Goal: Navigation & Orientation: Find specific page/section

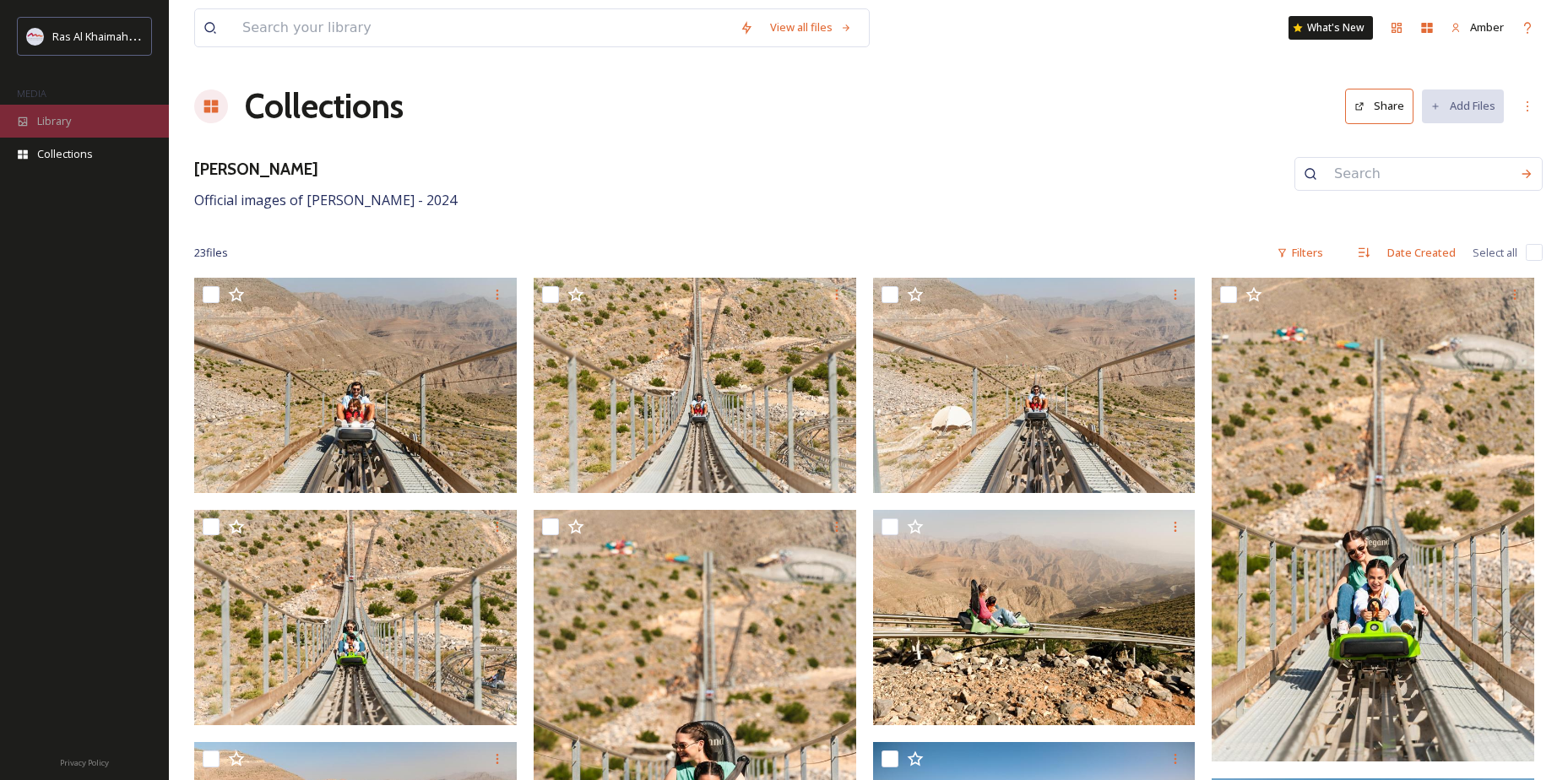
click at [40, 116] on span "Library" at bounding box center [53, 120] width 34 height 16
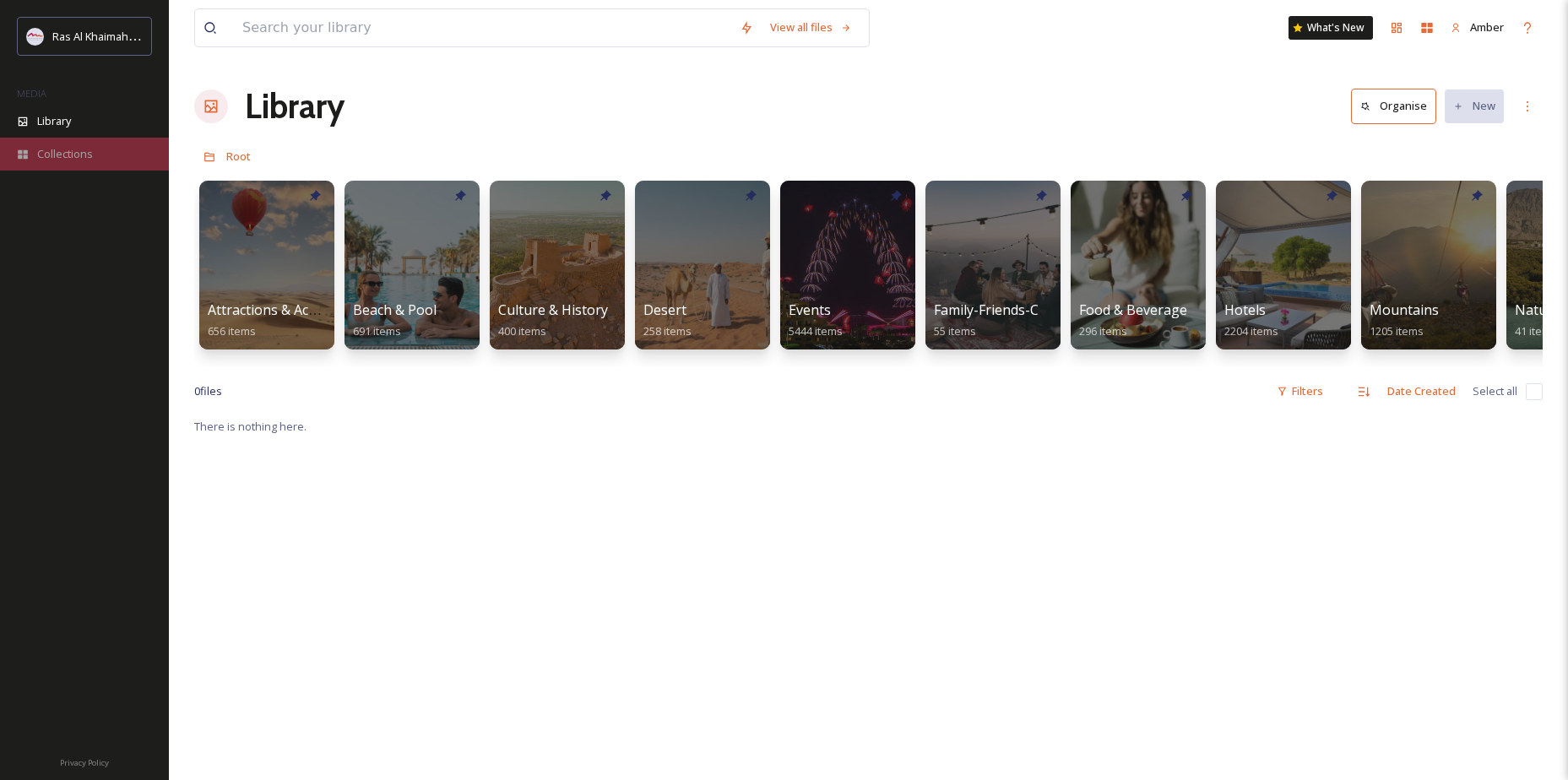
click at [132, 166] on div "Collections" at bounding box center [84, 154] width 169 height 33
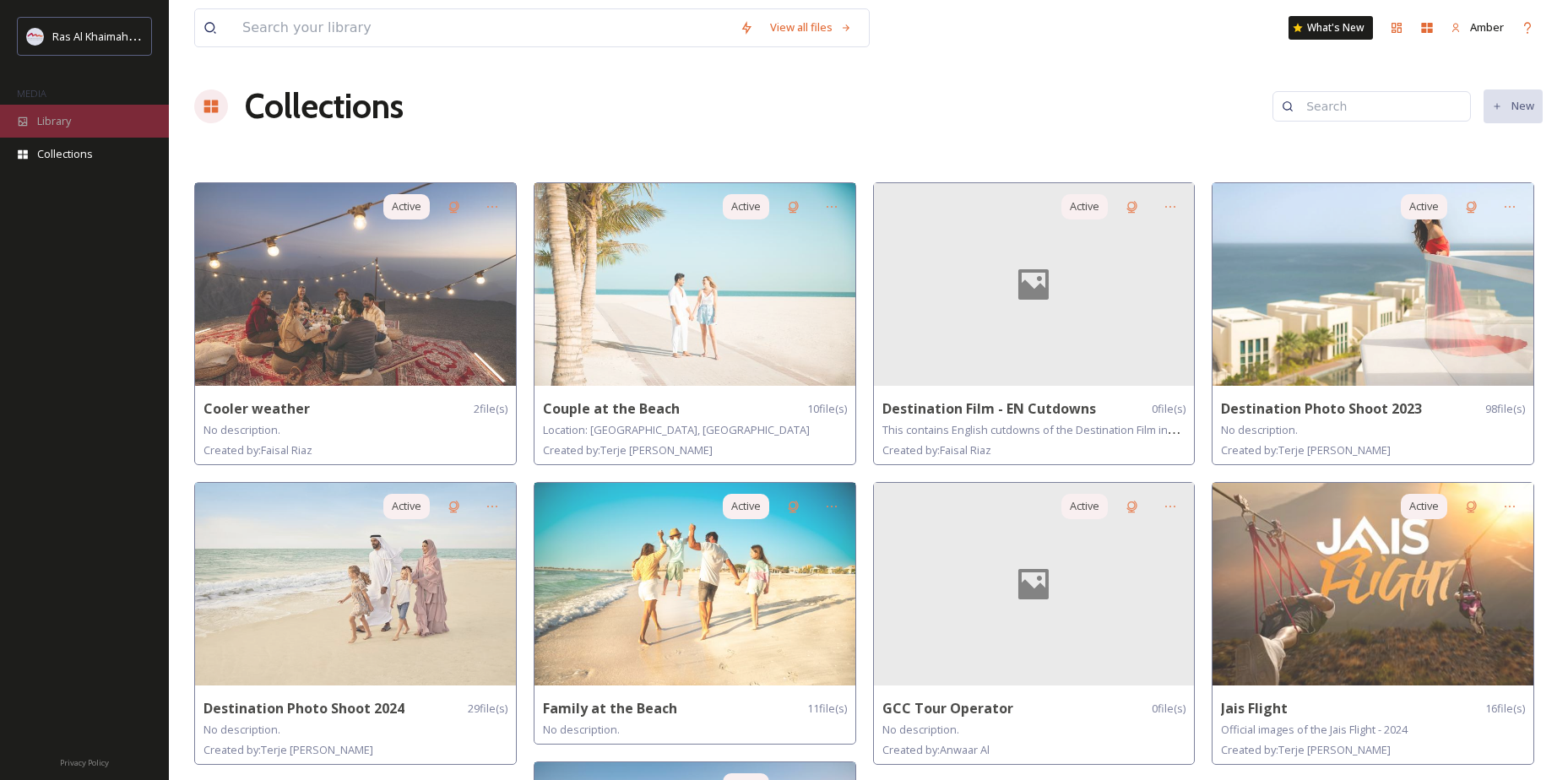
click at [77, 120] on div "Library" at bounding box center [84, 121] width 169 height 33
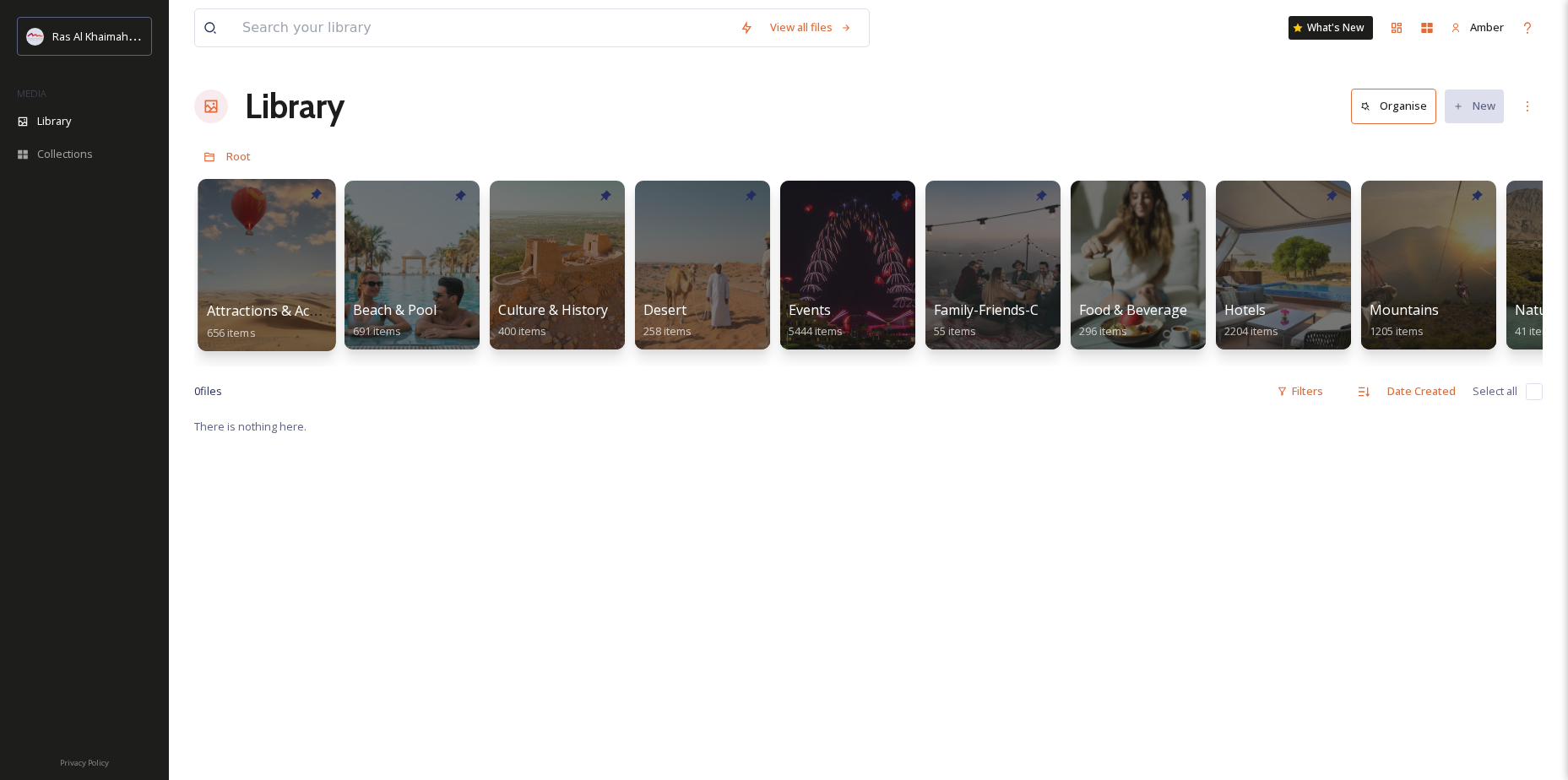
click at [263, 257] on div at bounding box center [266, 265] width 138 height 173
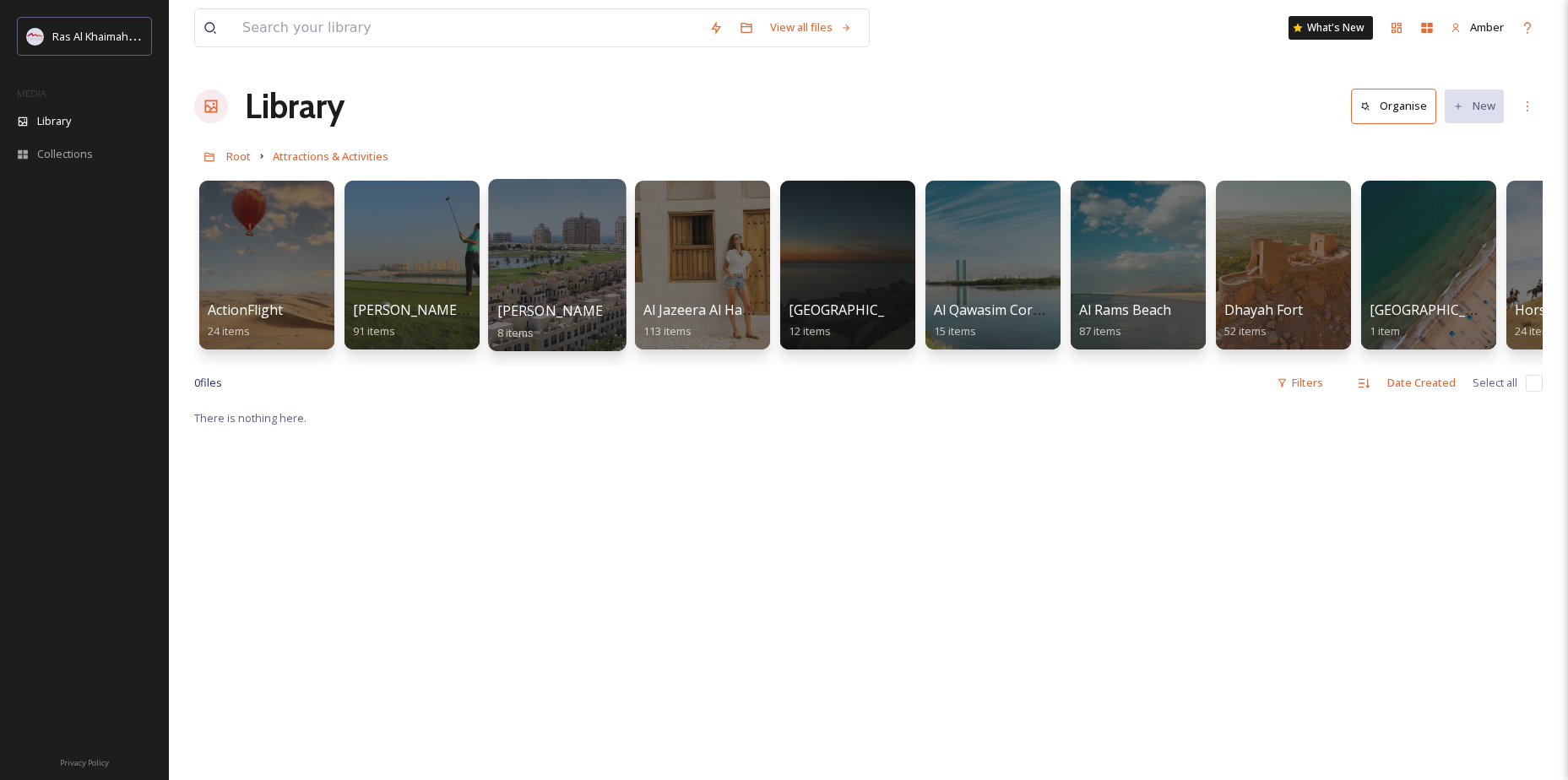
click at [561, 275] on div at bounding box center [557, 265] width 138 height 173
click at [702, 304] on span "Al Jazeera Al Hamra" at bounding box center [706, 310] width 127 height 18
